Goal: Task Accomplishment & Management: Manage account settings

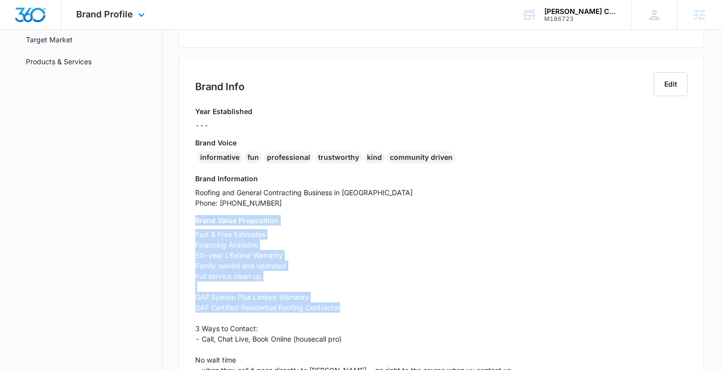
click at [104, 25] on div "Brand Profile Apps Reputation Websites Forms CRM Email Social Content Ads Intel…" at bounding box center [111, 14] width 101 height 29
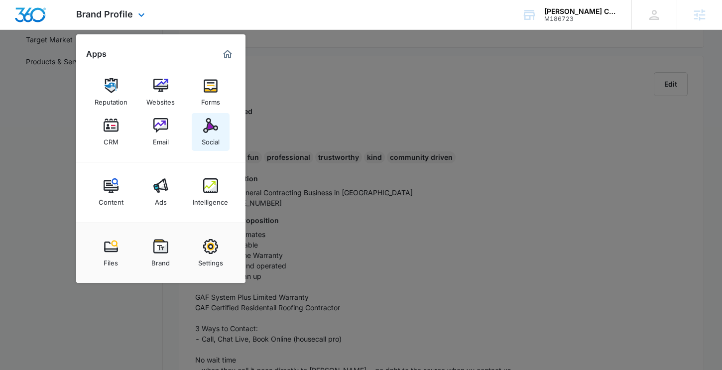
click at [208, 130] on img at bounding box center [210, 125] width 15 height 15
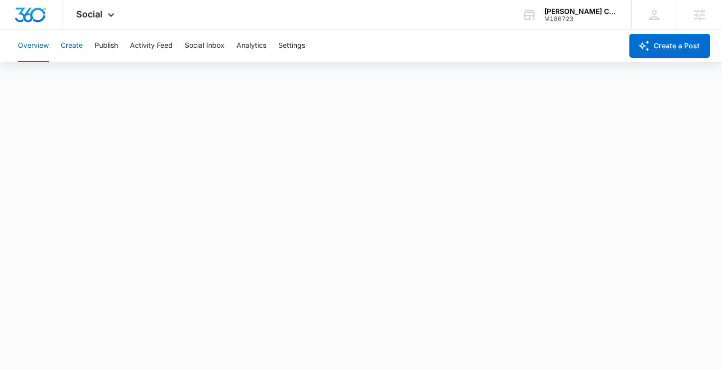
click at [72, 47] on button "Create" at bounding box center [72, 46] width 22 height 32
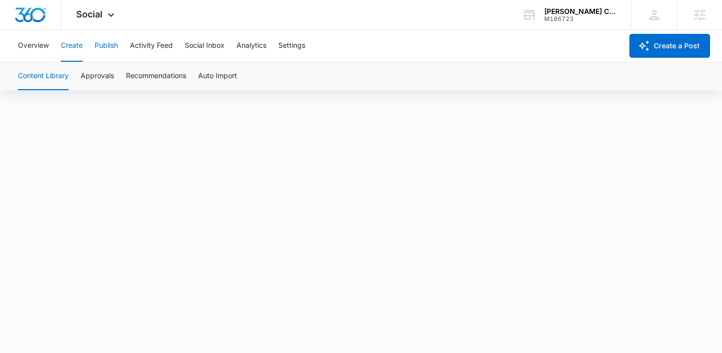
click at [99, 44] on button "Publish" at bounding box center [106, 46] width 23 height 32
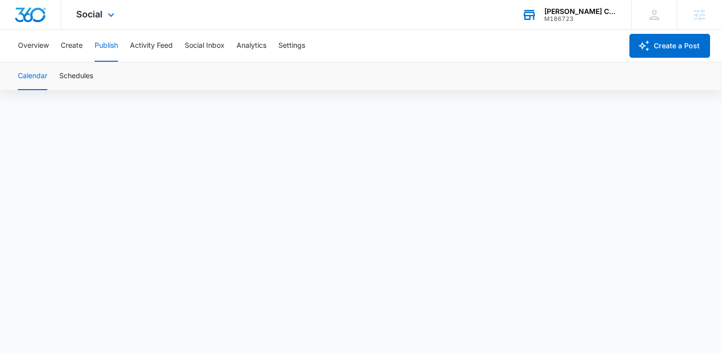
click at [588, 14] on div "[PERSON_NAME] Construction" at bounding box center [580, 11] width 73 height 8
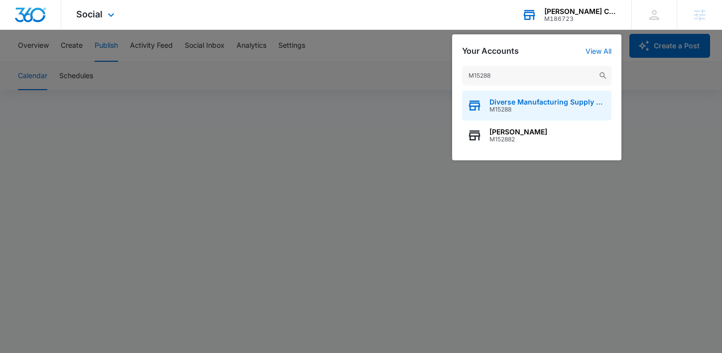
type input "M15288"
click at [502, 100] on span "Diverse Manufacturing Supply Chain Alliance (DMSCA)" at bounding box center [548, 102] width 117 height 8
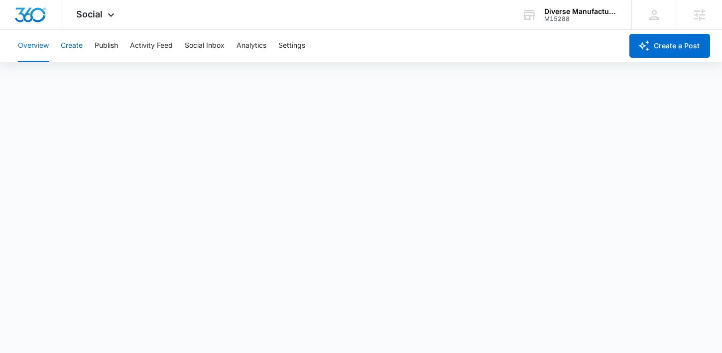
click at [71, 51] on button "Create" at bounding box center [72, 46] width 22 height 32
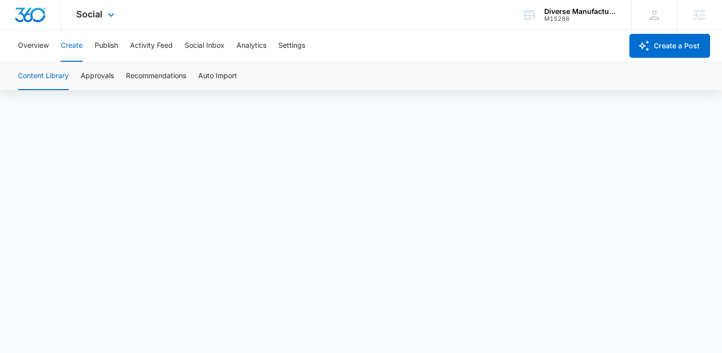
click at [102, 8] on div "Social Apps Reputation Websites Forms CRM Email Social Shop Content Ads Intelli…" at bounding box center [96, 14] width 71 height 29
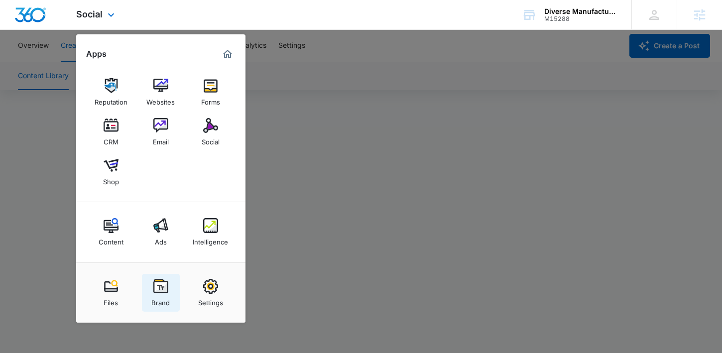
click at [160, 288] on img at bounding box center [160, 286] width 15 height 15
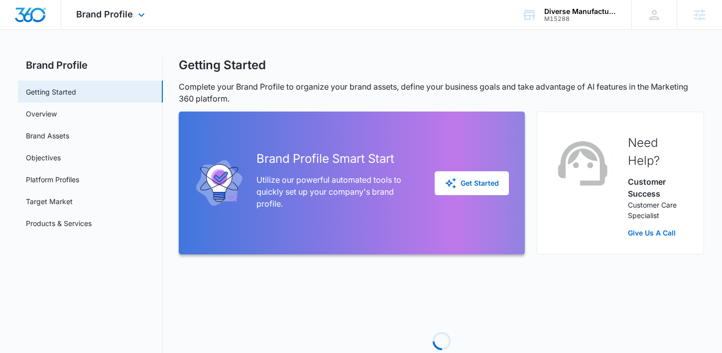
scroll to position [5, 0]
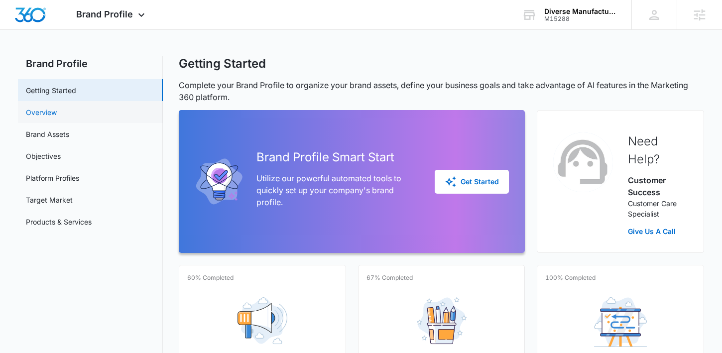
click at [57, 112] on link "Overview" at bounding box center [41, 112] width 31 height 10
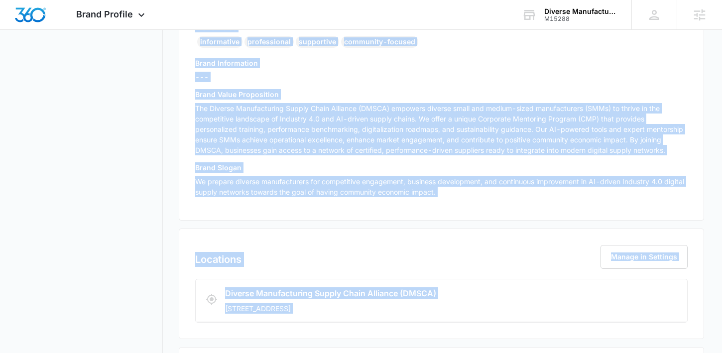
scroll to position [294, 0]
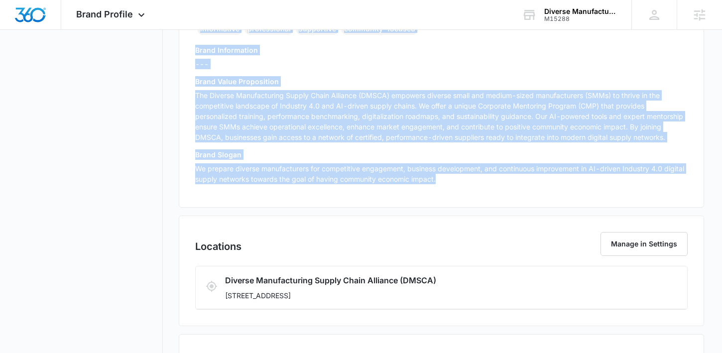
drag, startPoint x: 196, startPoint y: 169, endPoint x: 443, endPoint y: 177, distance: 246.6
click at [443, 177] on div "Year Established --- Brand Voice informative professional supportive community-…" at bounding box center [441, 85] width 493 height 214
copy div "Brand Voice informative professional supportive community-focused Brand Informa…"
